Goal: Information Seeking & Learning: Learn about a topic

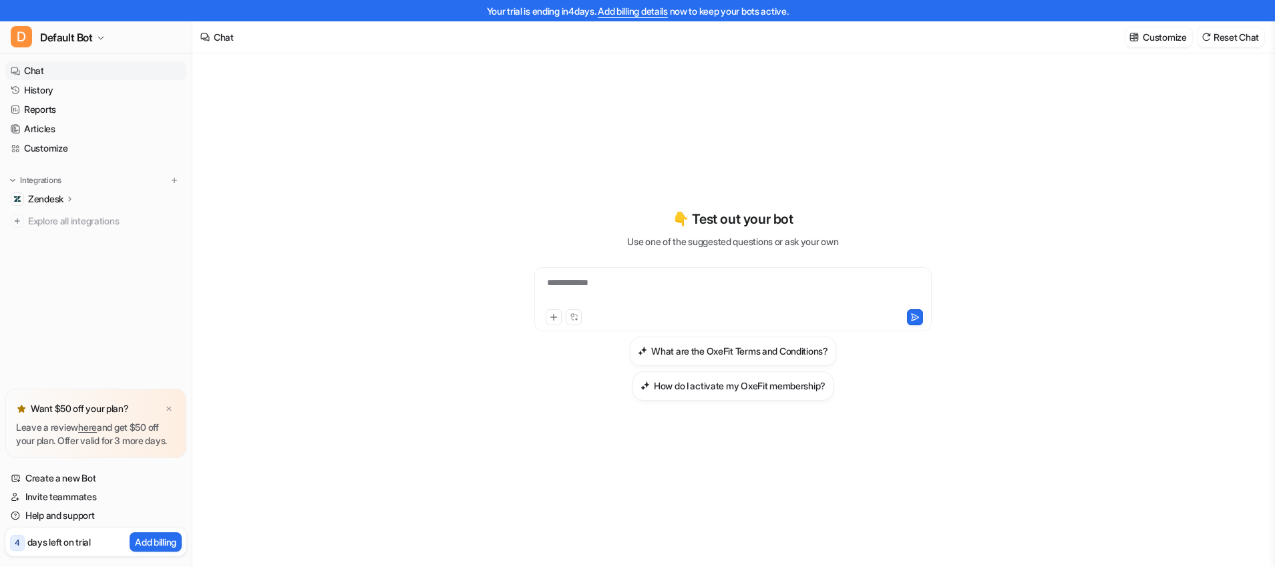
click at [67, 193] on div "Zendesk" at bounding box center [51, 198] width 47 height 13
click at [69, 218] on p "Overview" at bounding box center [58, 218] width 40 height 13
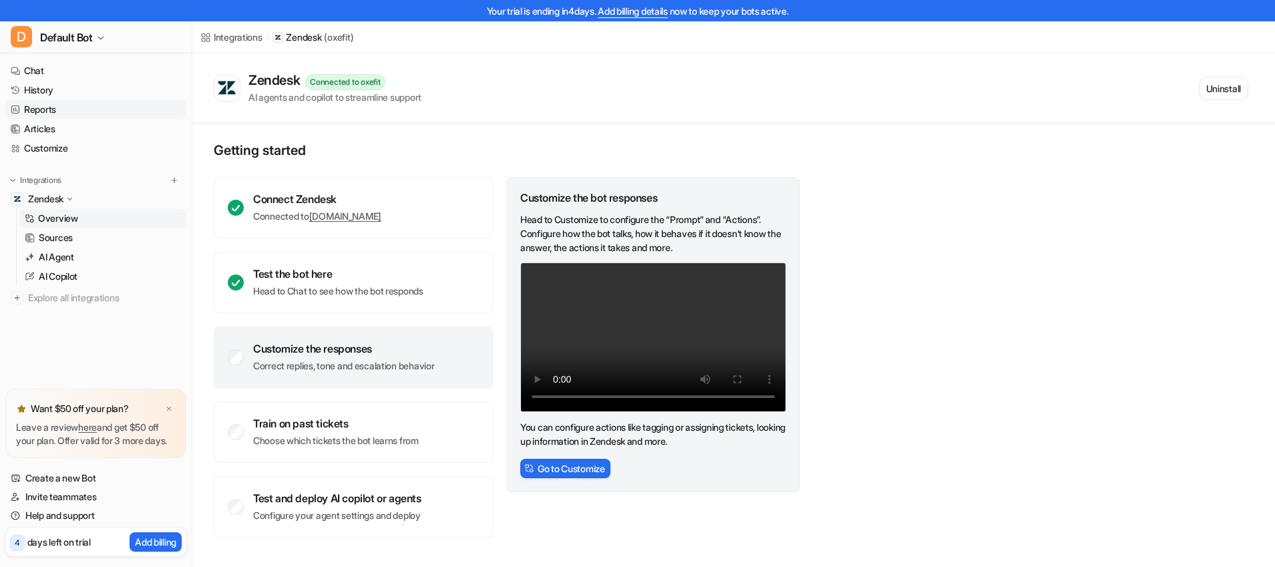
click at [55, 104] on link "Reports" at bounding box center [95, 109] width 181 height 19
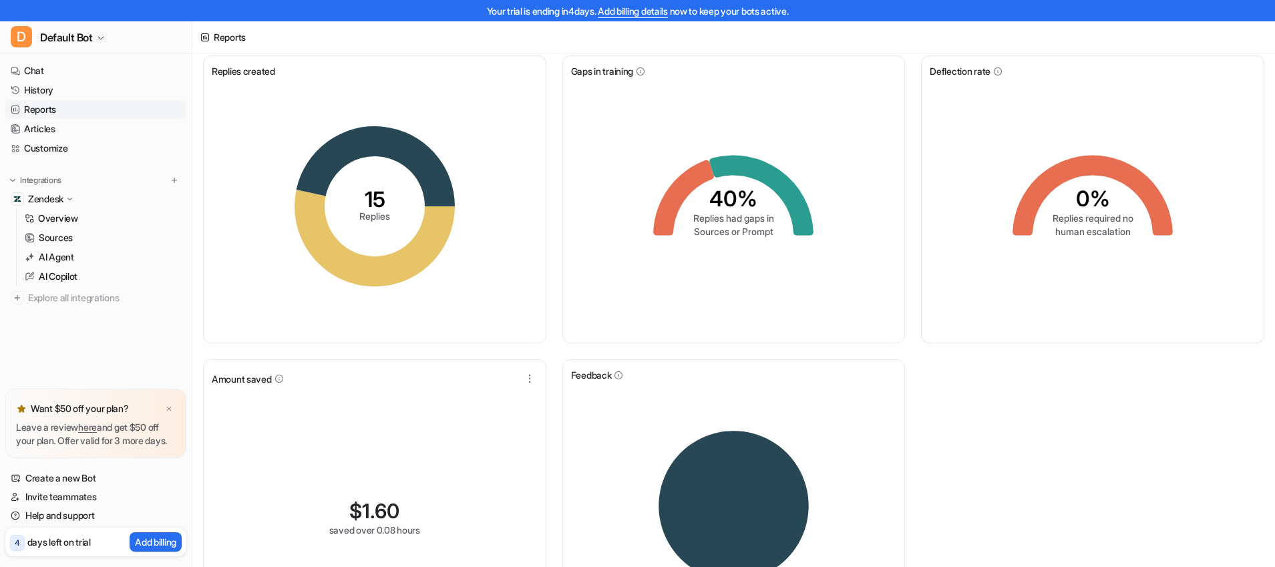
scroll to position [33, 0]
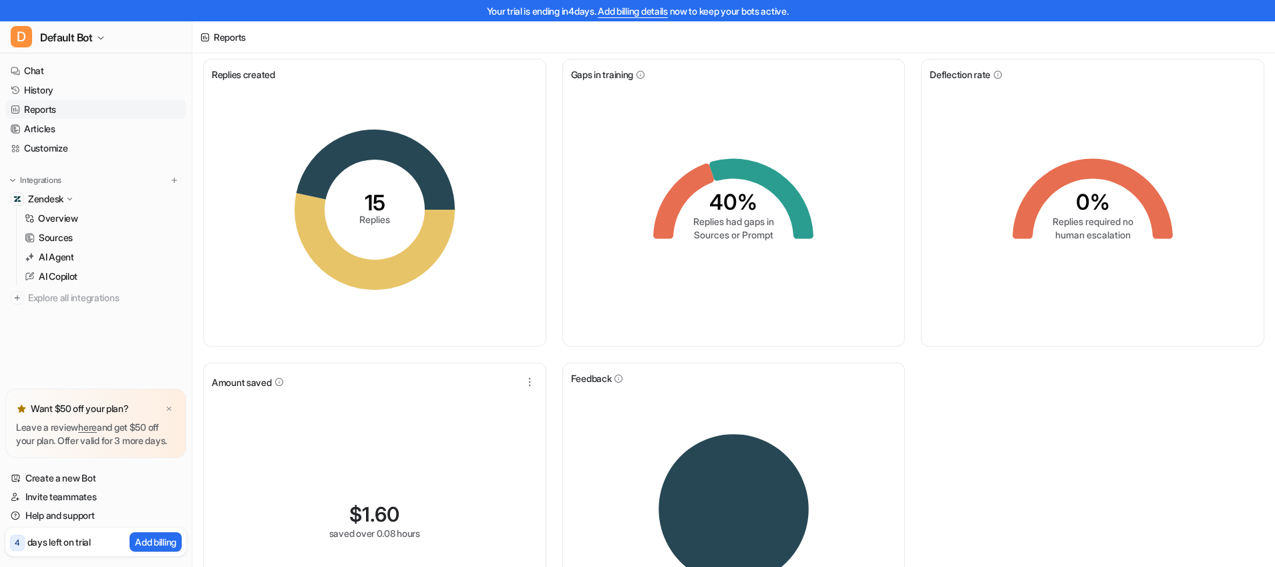
click at [379, 187] on icon "15 Replies" at bounding box center [374, 210] width 200 height 200
click at [431, 202] on icon at bounding box center [375, 170] width 158 height 80
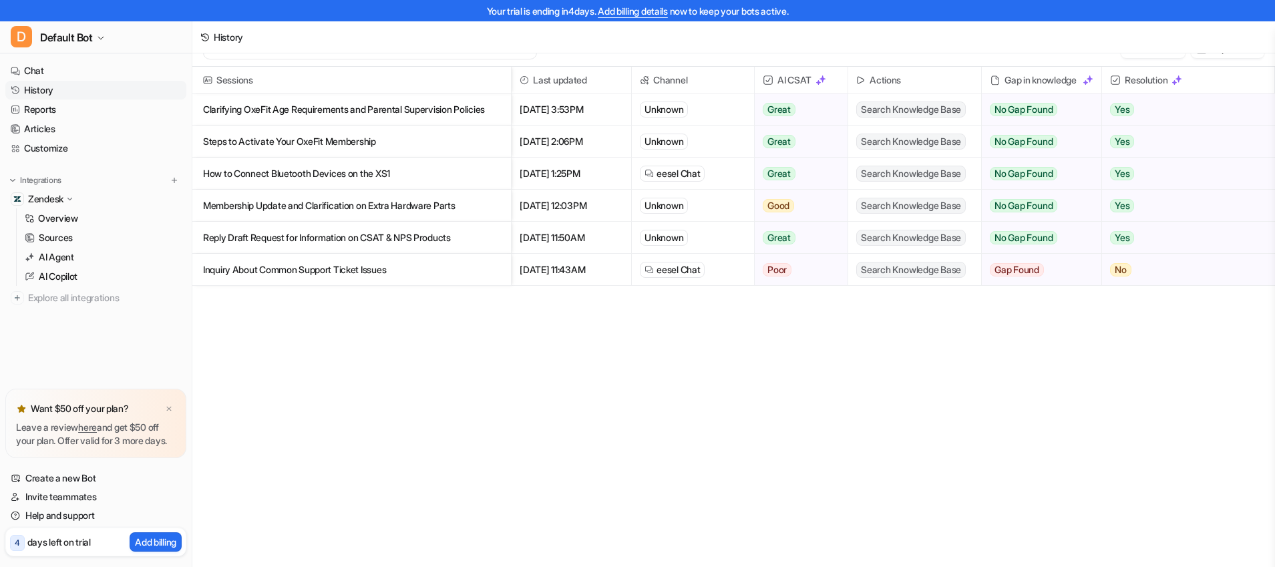
scroll to position [23, 0]
click at [72, 91] on link "History" at bounding box center [95, 90] width 181 height 19
click at [39, 86] on link "History" at bounding box center [95, 90] width 181 height 19
click at [39, 107] on link "Reports" at bounding box center [95, 109] width 181 height 19
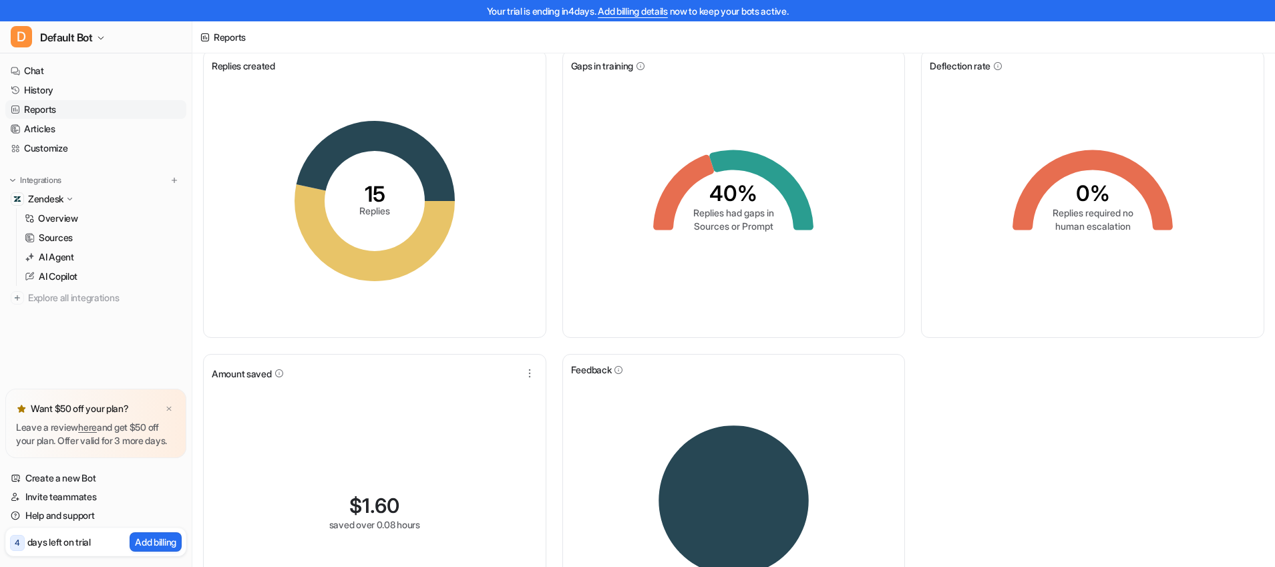
scroll to position [39, 0]
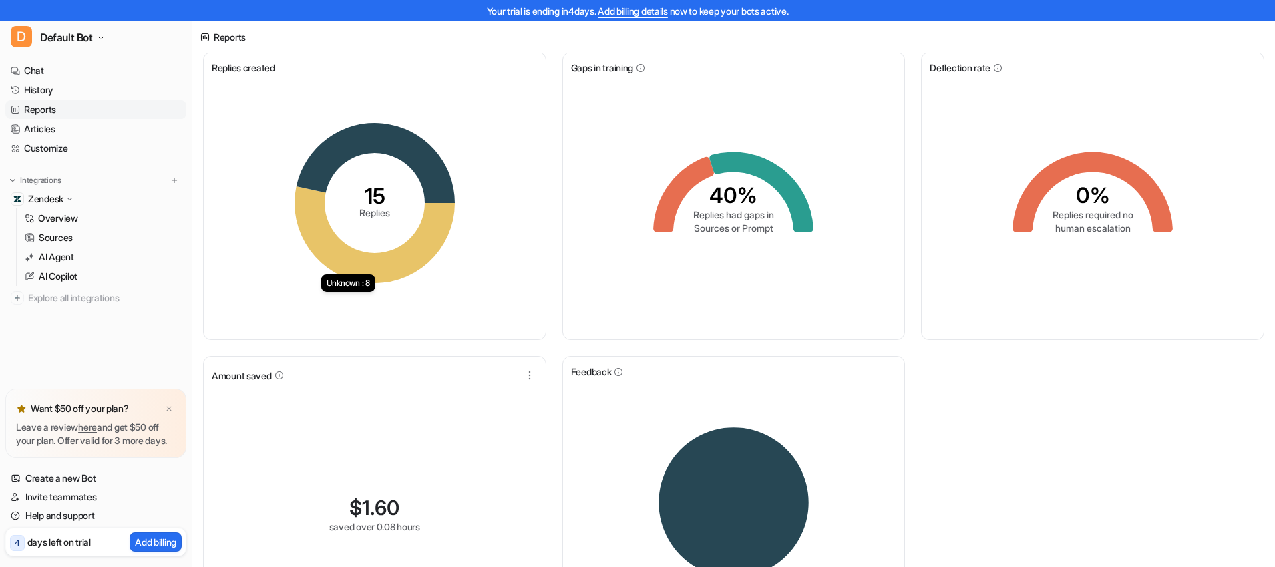
click at [422, 229] on icon at bounding box center [375, 234] width 160 height 97
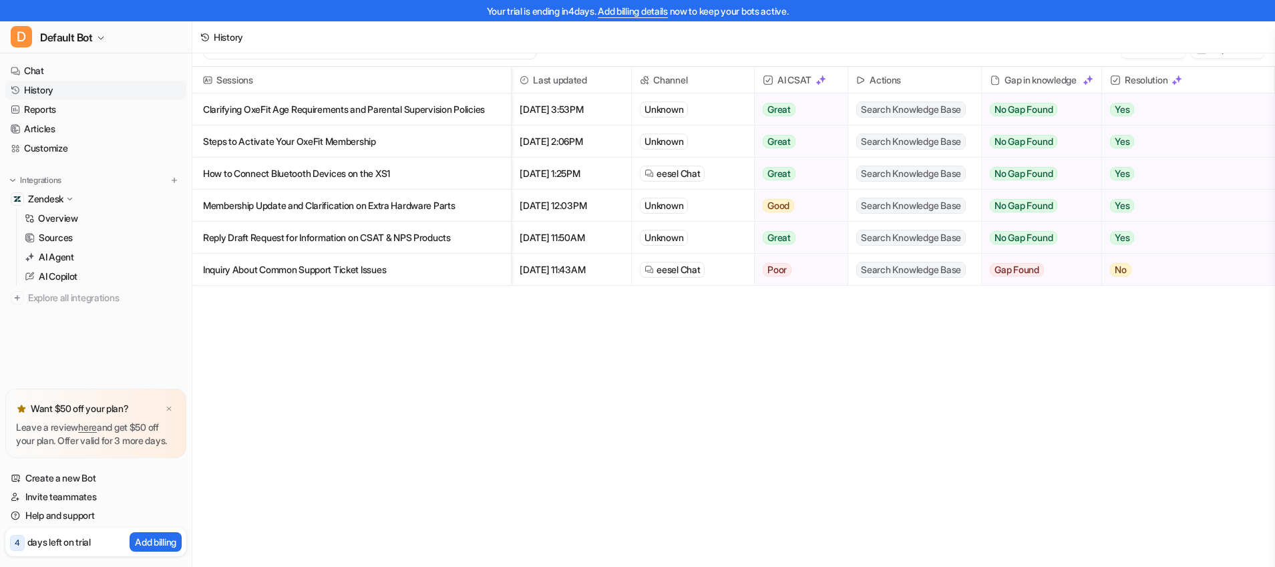
scroll to position [23, 0]
click at [35, 102] on link "Reports" at bounding box center [95, 109] width 181 height 19
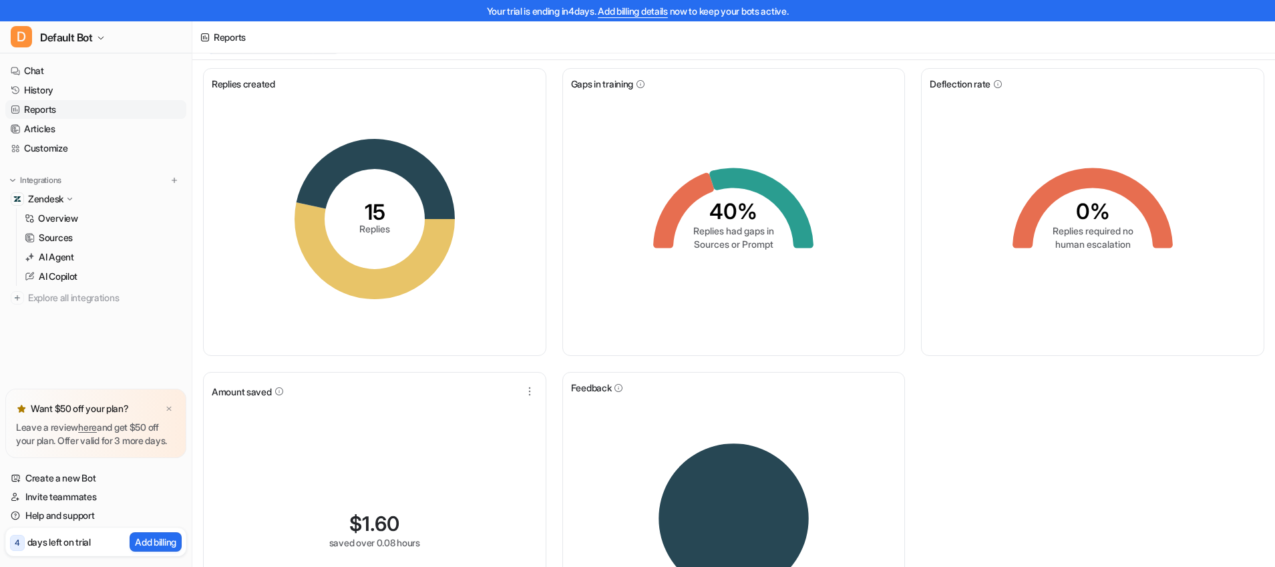
click at [39, 106] on link "Reports" at bounding box center [95, 109] width 181 height 19
click at [50, 92] on link "History" at bounding box center [95, 90] width 181 height 19
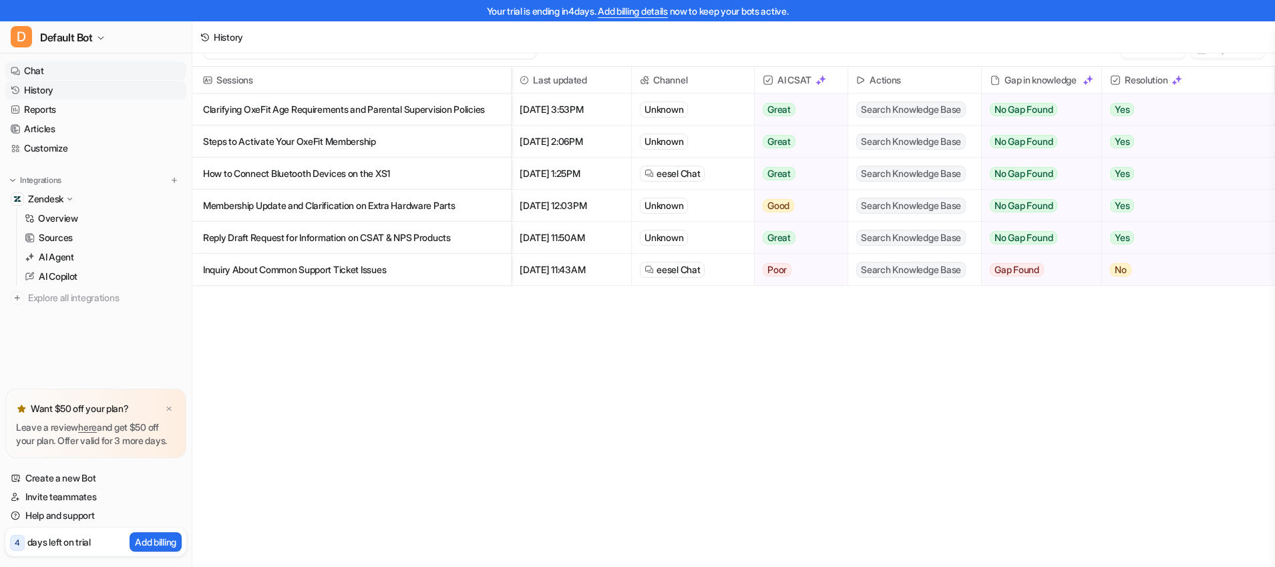
click at [33, 70] on link "Chat" at bounding box center [95, 70] width 181 height 19
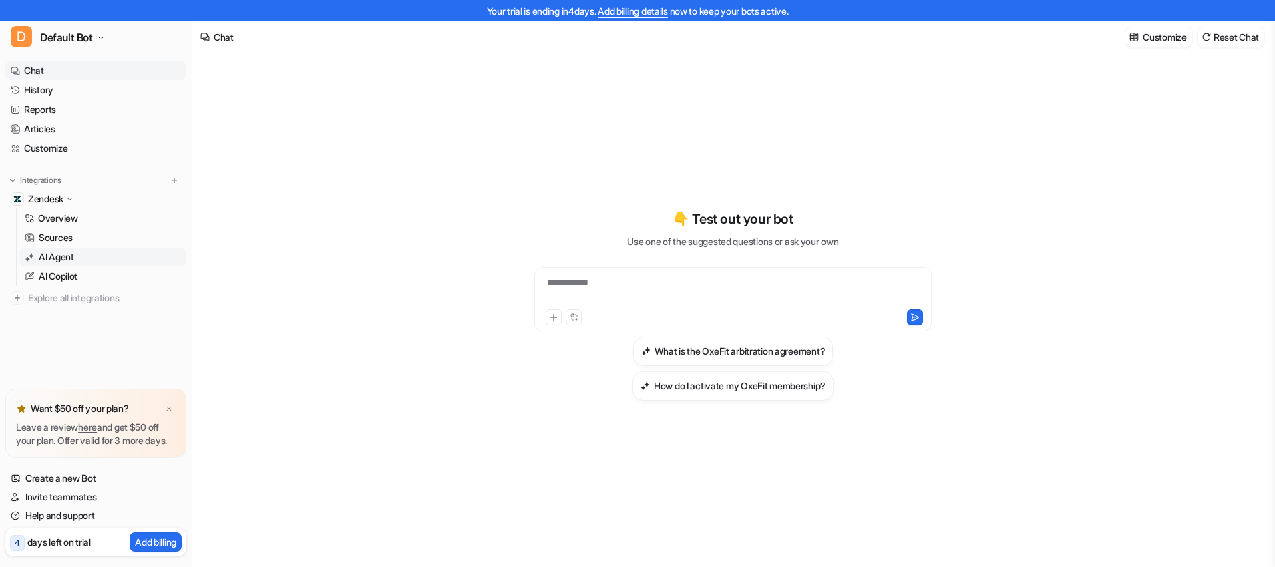
scroll to position [1, 0]
click at [55, 288] on span "Explore all integrations" at bounding box center [104, 297] width 153 height 21
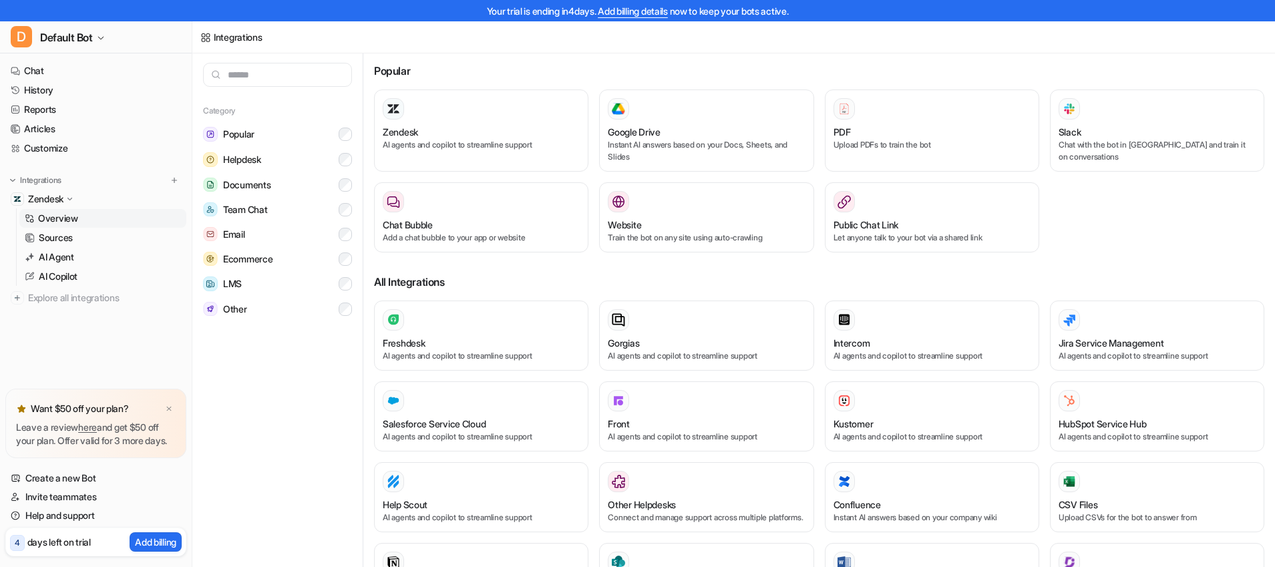
click at [62, 212] on p "Overview" at bounding box center [58, 218] width 40 height 13
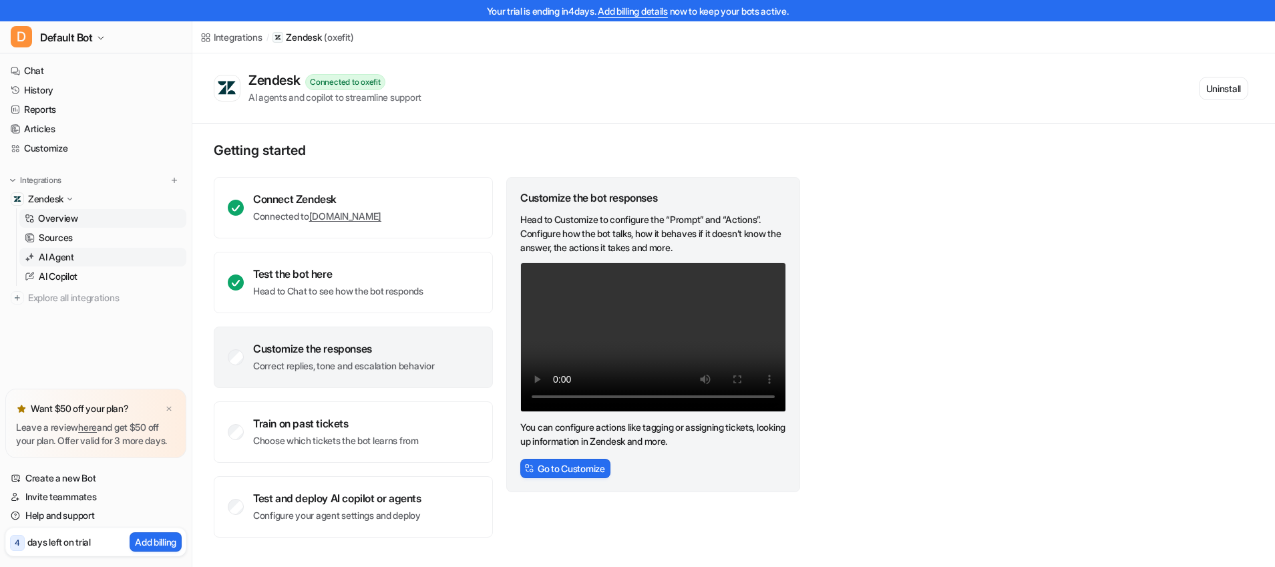
click at [63, 255] on p "AI Agent" at bounding box center [56, 256] width 35 height 13
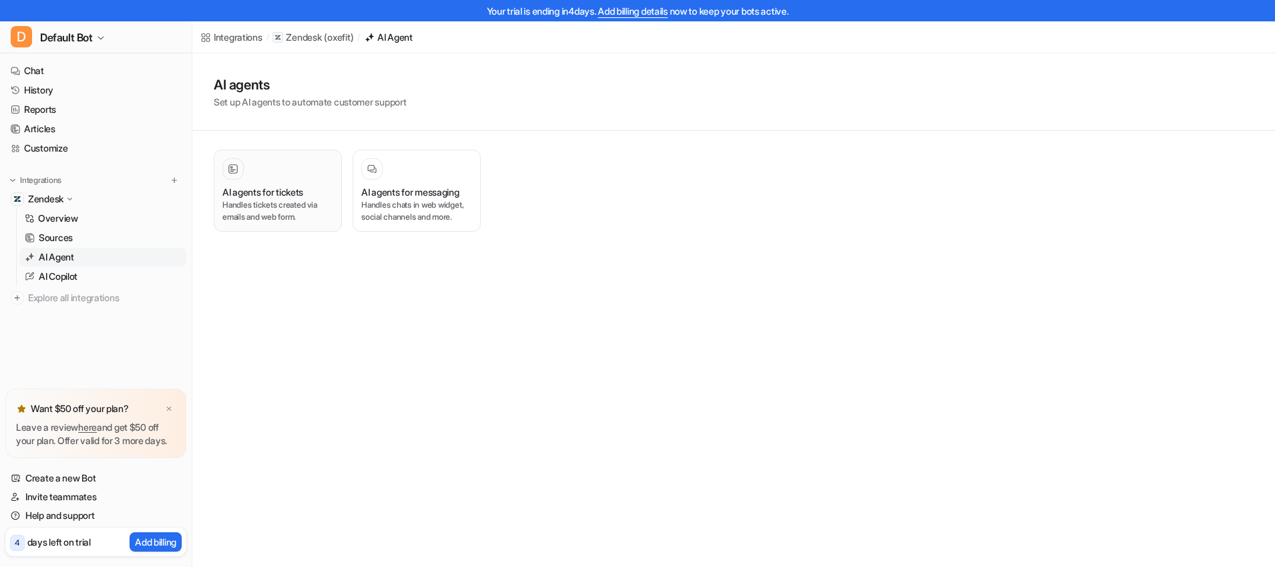
click at [238, 214] on p "Handles tickets created via emails and web form." at bounding box center [277, 211] width 111 height 24
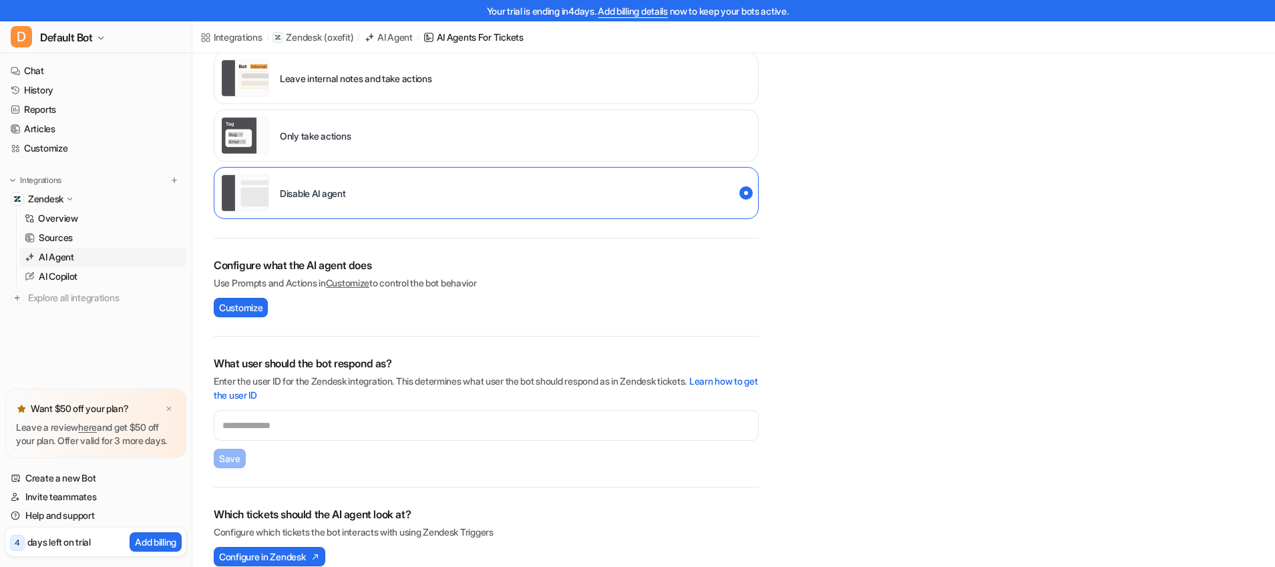
scroll to position [255, 0]
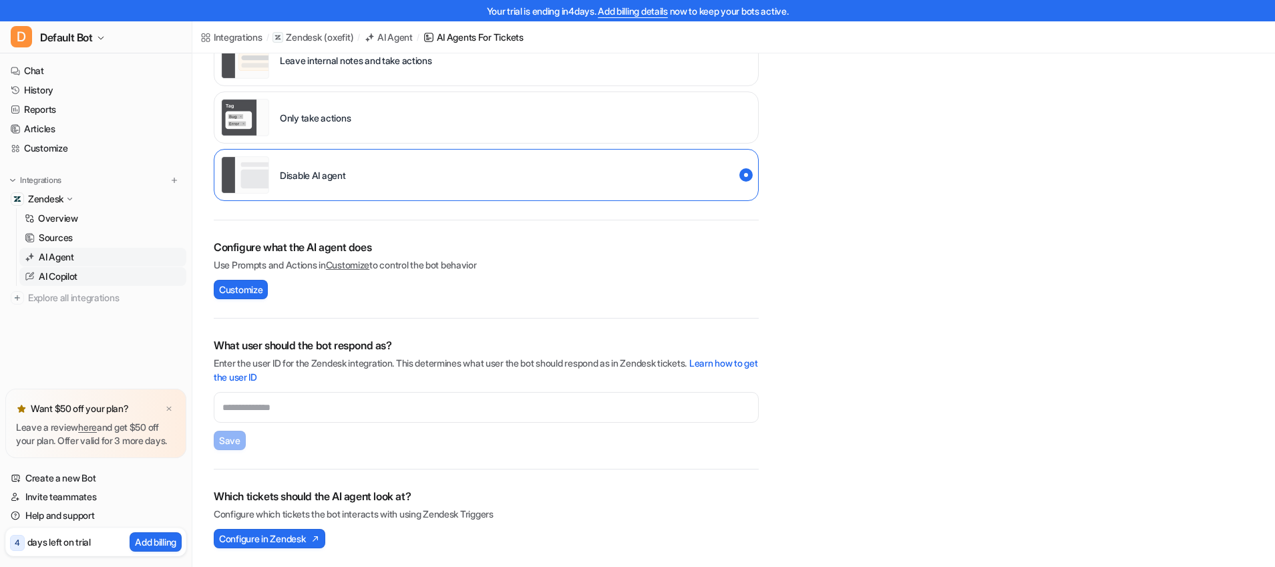
click at [59, 278] on p "AI Copilot" at bounding box center [58, 276] width 39 height 13
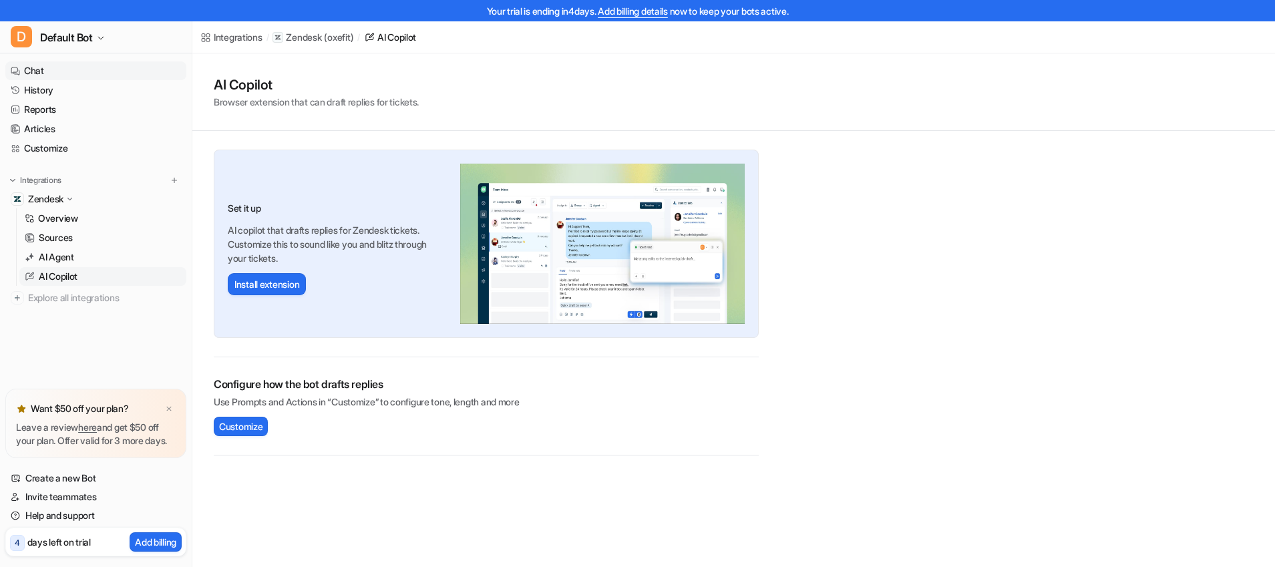
click at [23, 70] on link "Chat" at bounding box center [95, 70] width 181 height 19
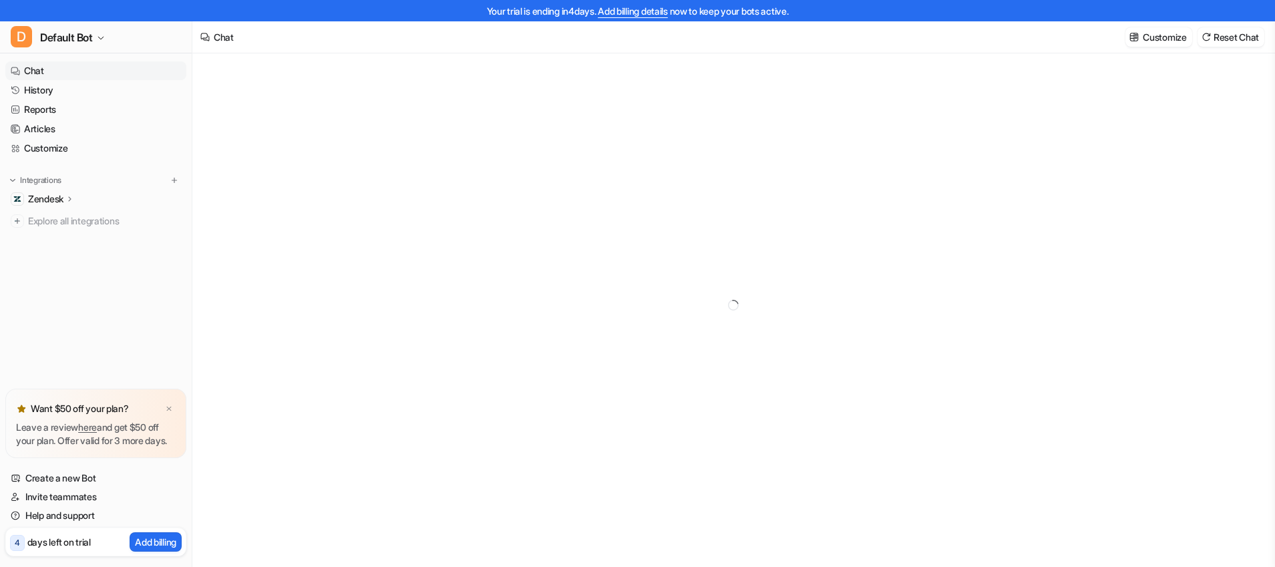
type textarea "**********"
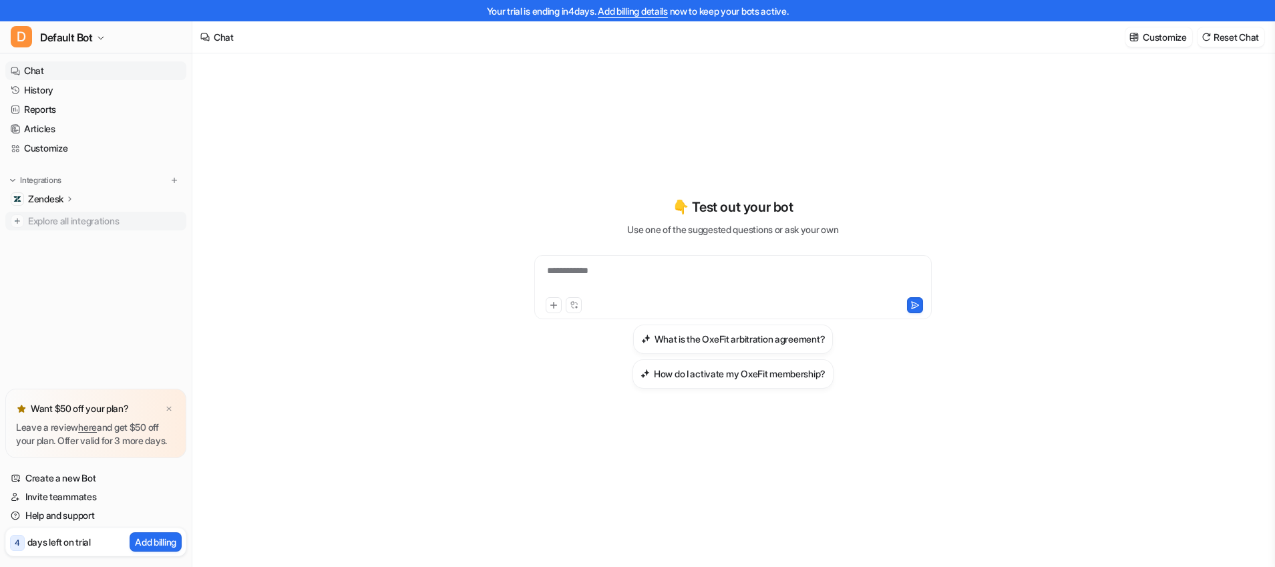
scroll to position [15, 0]
